Goal: Task Accomplishment & Management: Complete application form

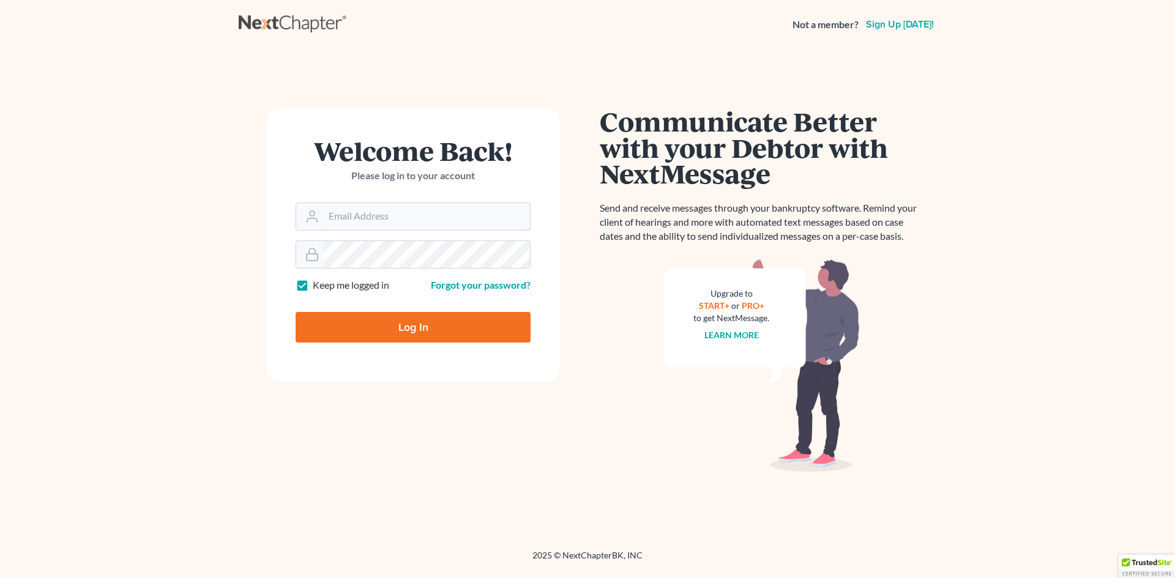
type input "wilsonlawfirmllc@gmail.com"
click at [422, 326] on input "Log In" at bounding box center [413, 327] width 235 height 31
type input "Thinking..."
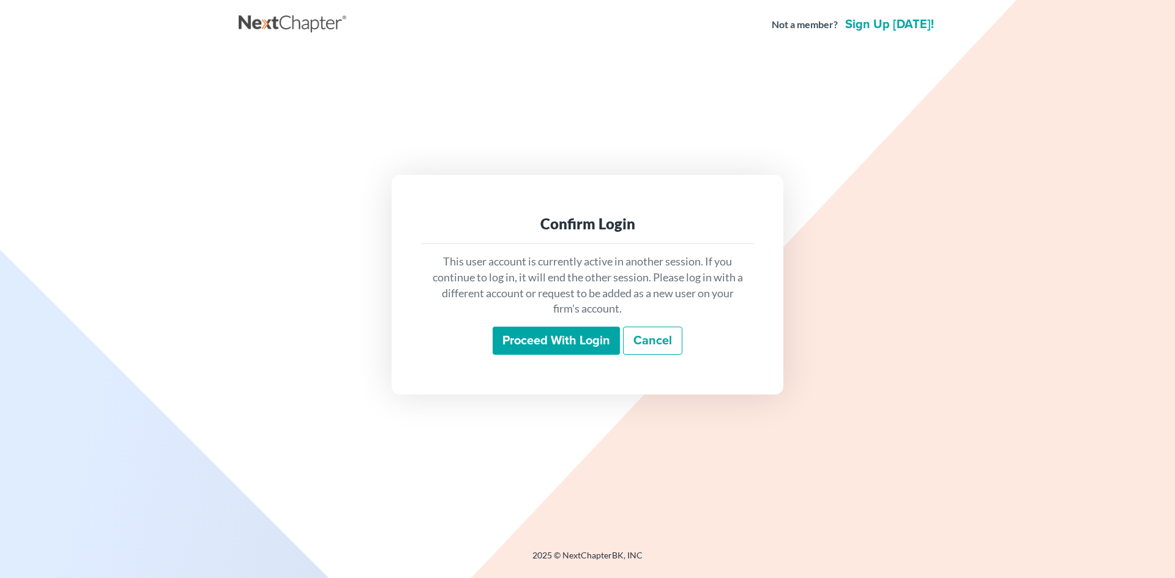
click at [531, 343] on input "Proceed with login" at bounding box center [556, 341] width 127 height 28
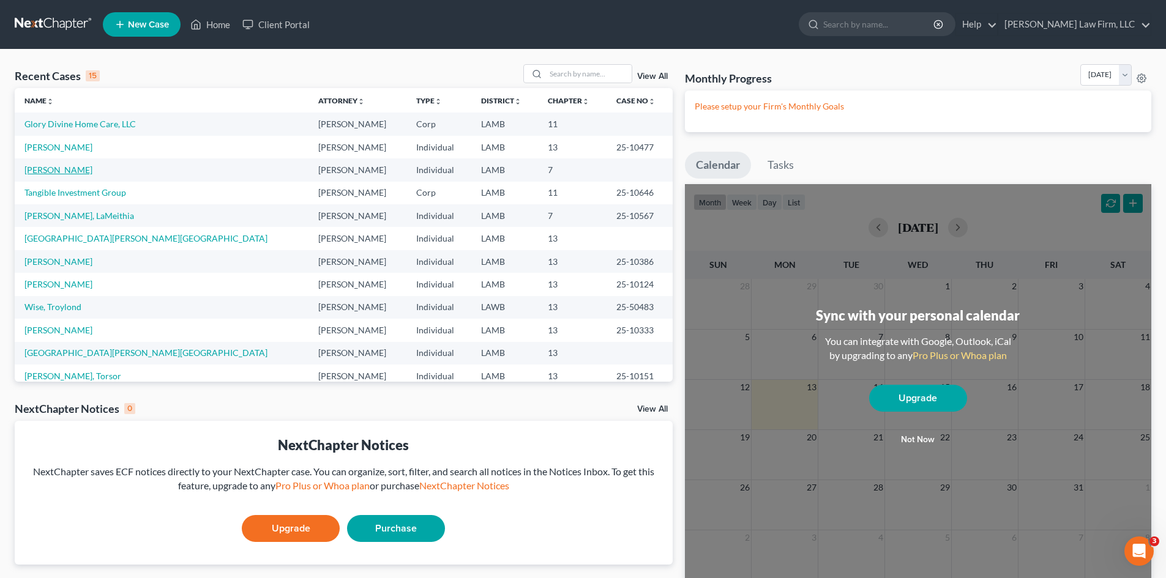
click at [65, 170] on link "[PERSON_NAME]" at bounding box center [58, 170] width 68 height 10
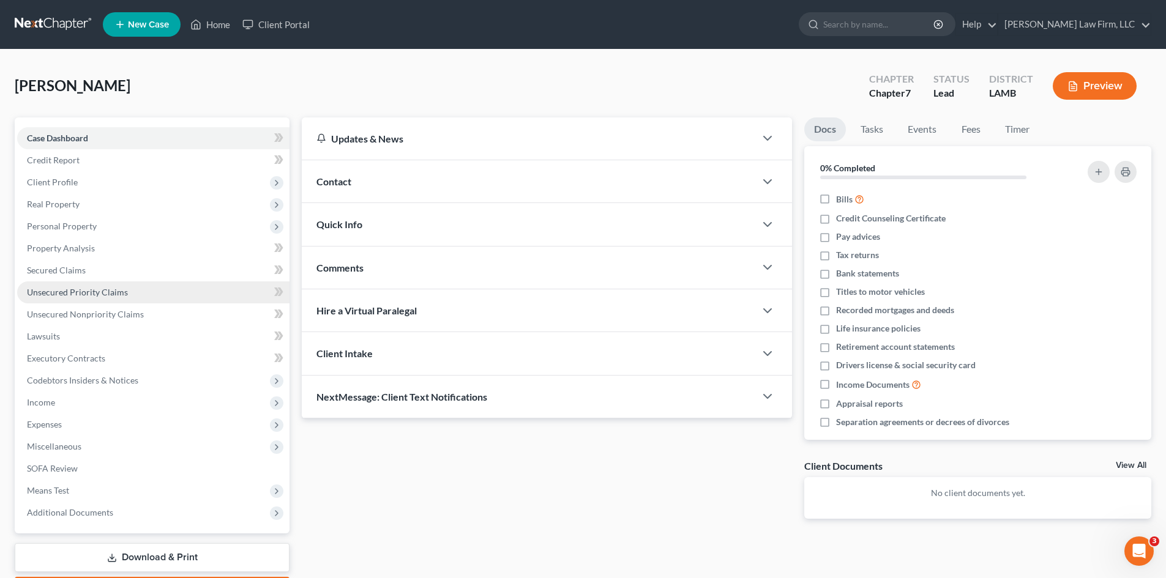
click at [203, 286] on link "Unsecured Priority Claims" at bounding box center [153, 293] width 272 height 22
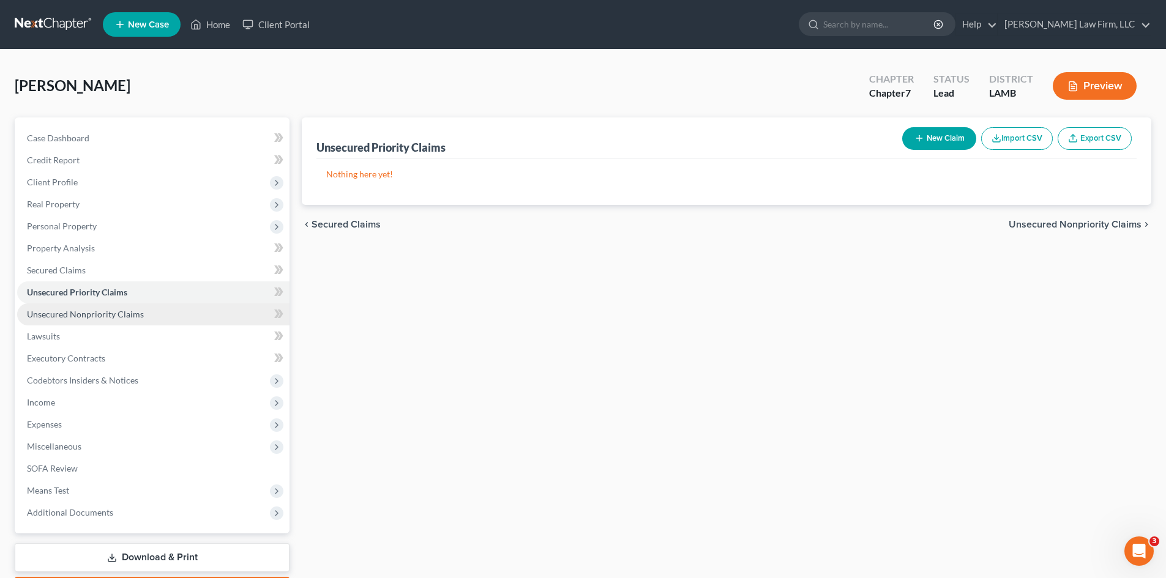
click at [146, 318] on link "Unsecured Nonpriority Claims" at bounding box center [153, 315] width 272 height 22
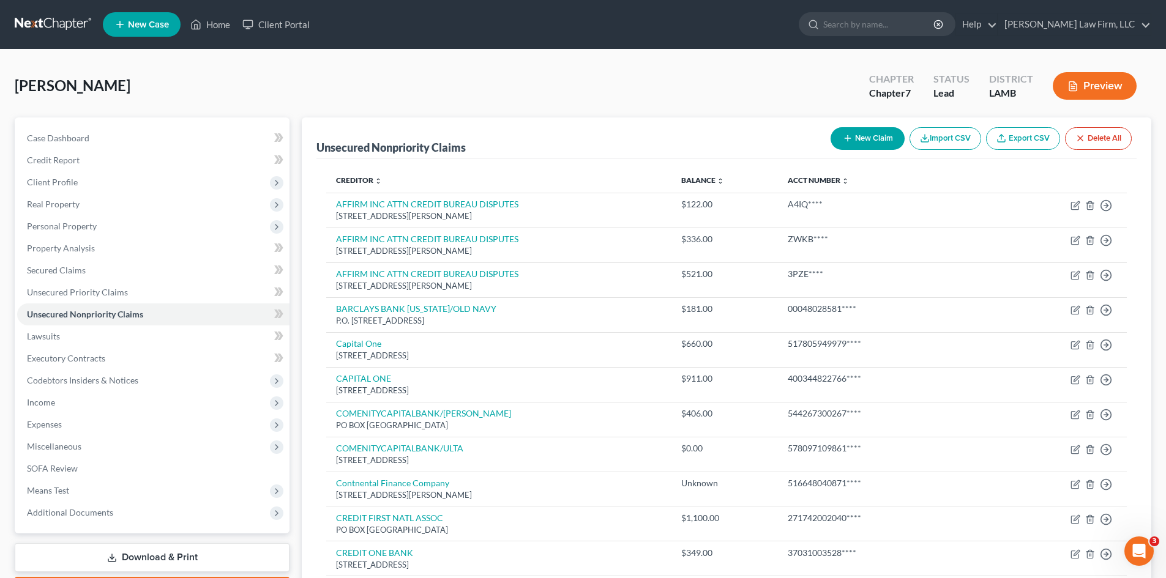
click at [853, 134] on button "New Claim" at bounding box center [868, 138] width 74 height 23
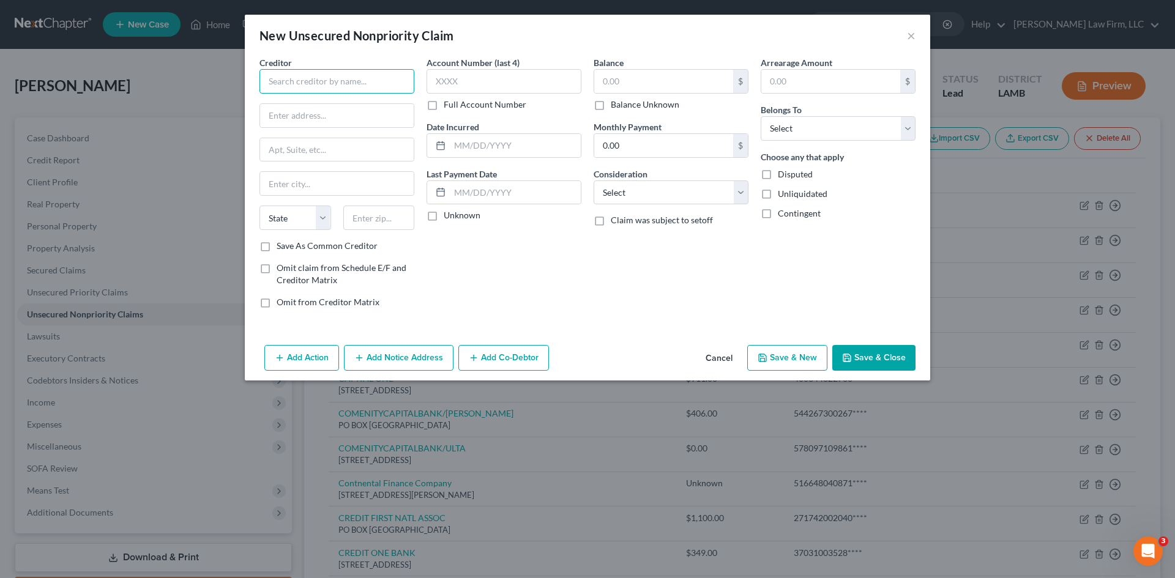
click at [314, 83] on input "text" at bounding box center [336, 81] width 155 height 24
type input "Atlantic Recovery Solutions"
click at [723, 356] on button "Cancel" at bounding box center [719, 358] width 47 height 24
